Goal: Navigation & Orientation: Find specific page/section

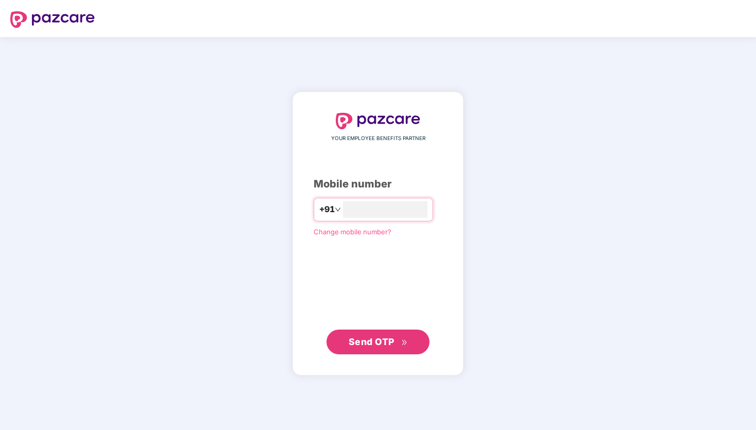
type input "**********"
click at [384, 347] on span "Send OTP" at bounding box center [378, 342] width 59 height 14
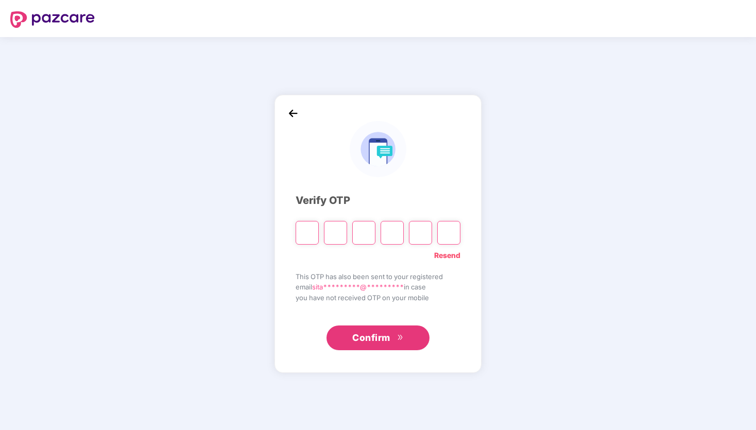
type input "*"
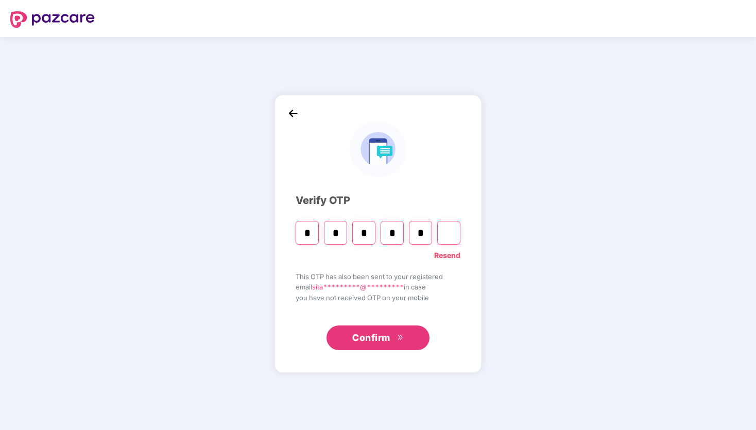
type input "*"
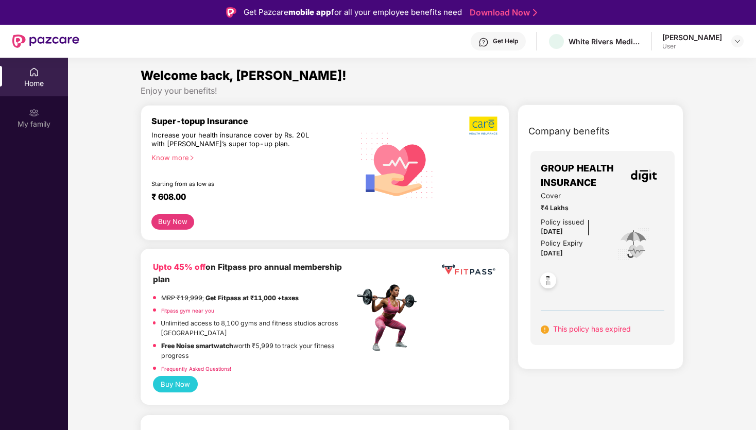
scroll to position [29, 0]
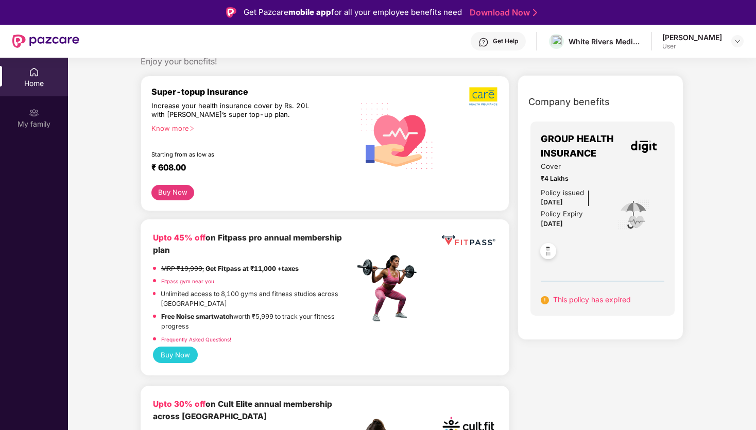
click at [586, 301] on span "This policy has expired" at bounding box center [592, 299] width 78 height 9
click at [40, 73] on div "Home" at bounding box center [34, 77] width 68 height 39
click at [577, 165] on span "Cover" at bounding box center [572, 166] width 62 height 11
click at [578, 305] on div "This policy has expired" at bounding box center [586, 299] width 90 height 11
click at [549, 252] on img at bounding box center [548, 252] width 25 height 25
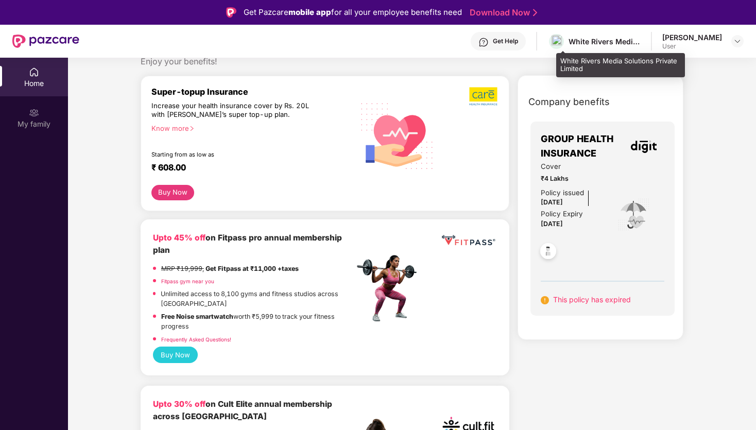
click at [596, 32] on div "White Rivers Media Solutions Private Limited" at bounding box center [594, 41] width 93 height 18
click at [593, 45] on div "White Rivers Media Solutions Private Limited" at bounding box center [605, 42] width 72 height 10
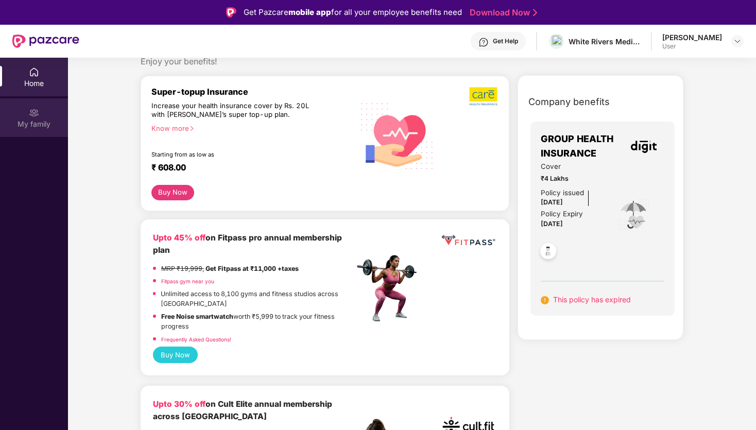
click at [35, 123] on div "My family" at bounding box center [34, 124] width 68 height 10
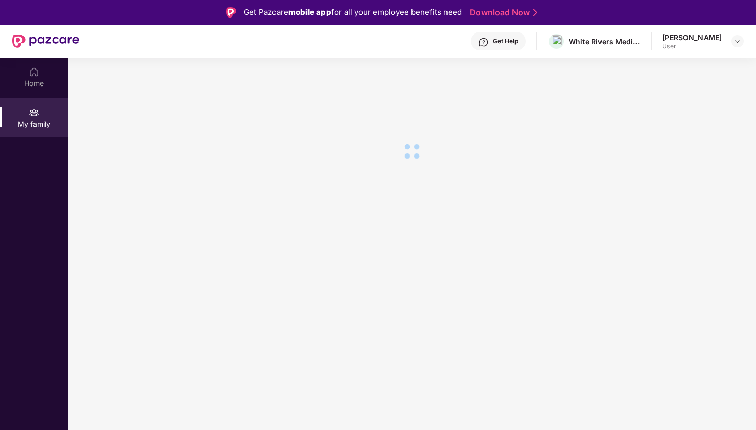
scroll to position [0, 0]
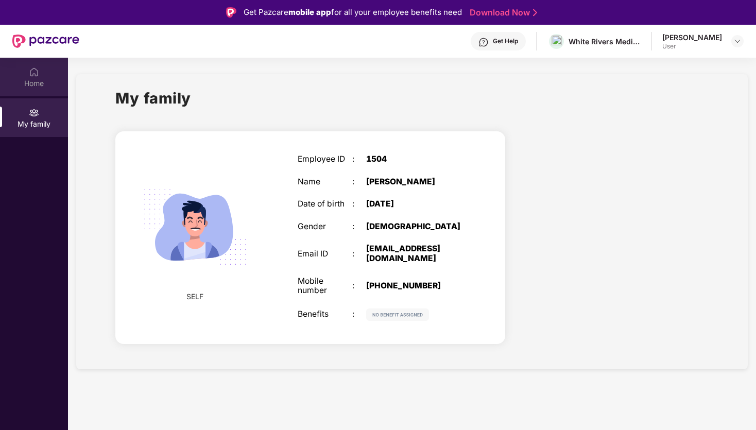
click at [45, 68] on div "Home" at bounding box center [34, 77] width 68 height 39
